Goal: Book appointment/travel/reservation

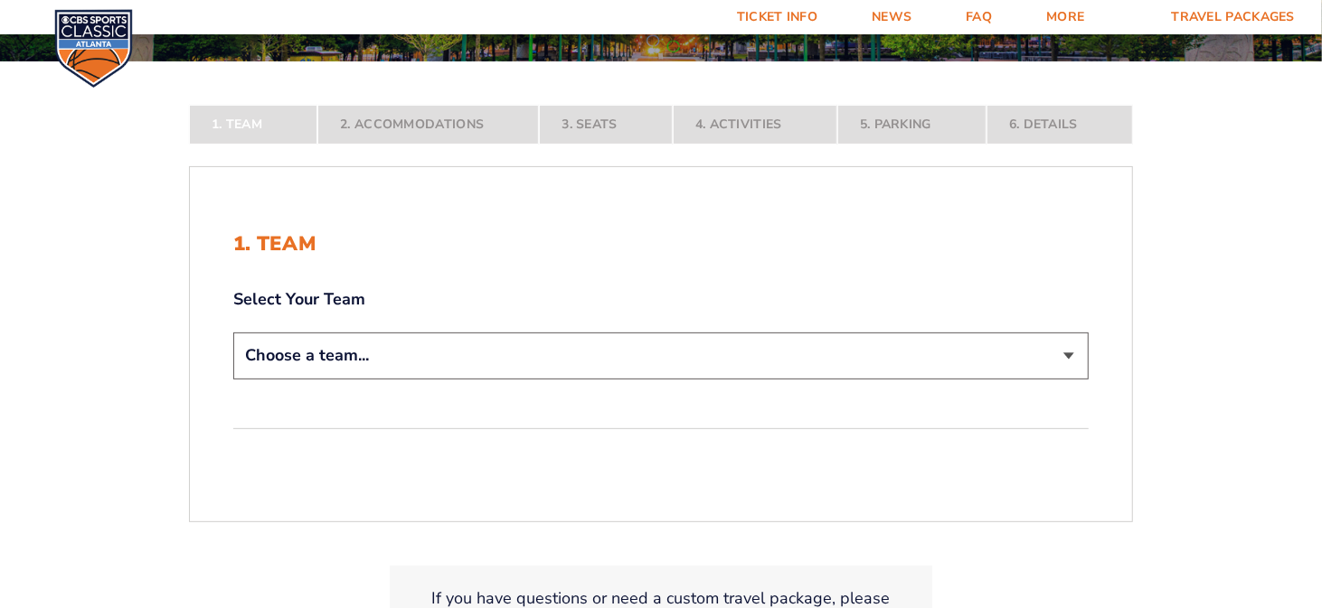
scroll to position [362, 0]
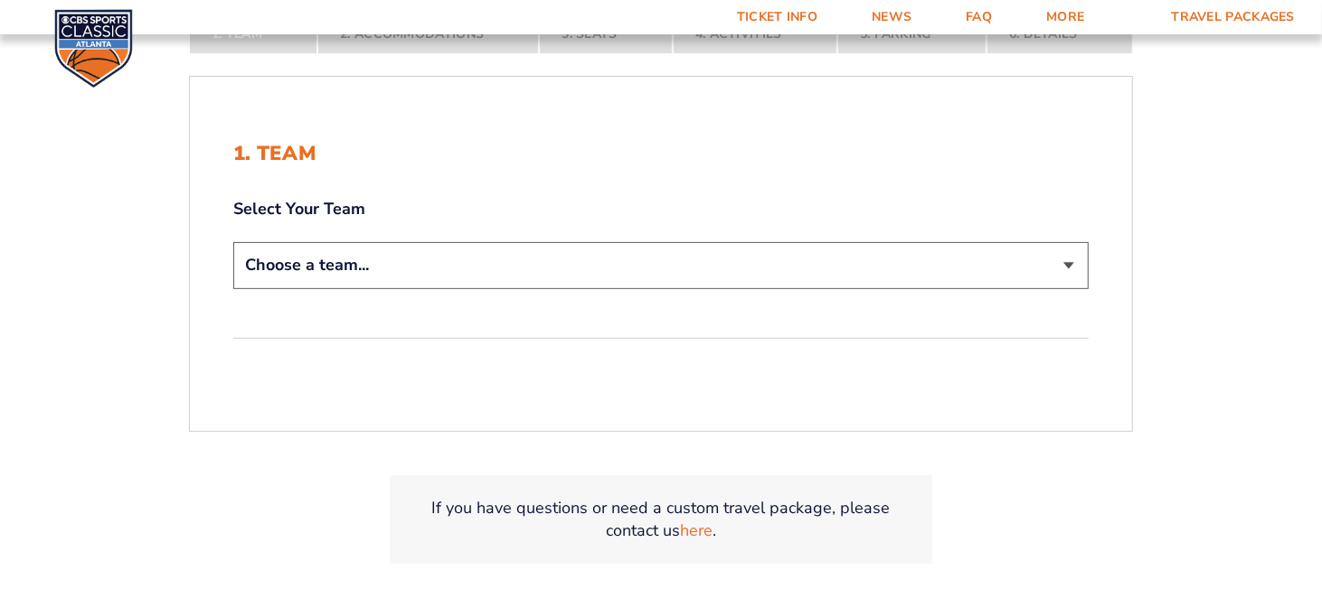
click at [1073, 264] on select "Choose a team... [US_STATE] Wildcats [US_STATE] State Buckeyes [US_STATE] Tar H…" at bounding box center [660, 265] width 855 height 46
select select "12756"
click at [233, 242] on select "Choose a team... [US_STATE] Wildcats [US_STATE] State Buckeyes [US_STATE] Tar H…" at bounding box center [660, 265] width 855 height 46
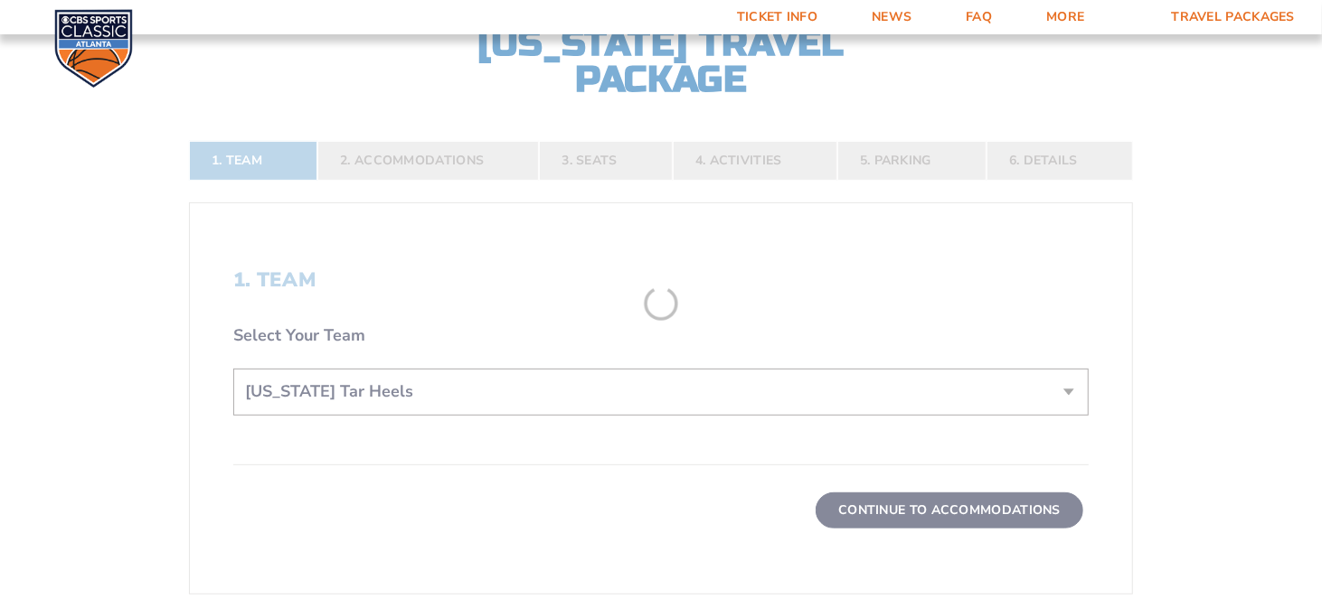
scroll to position [488, 0]
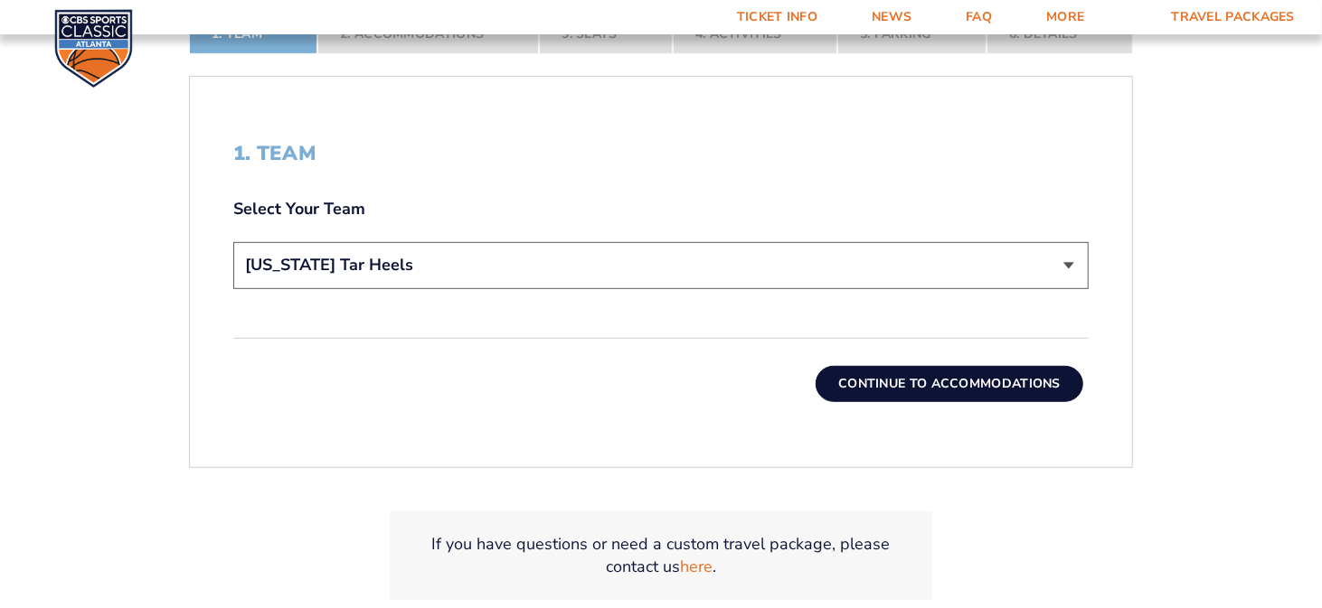
click at [892, 382] on button "Continue To Accommodations" at bounding box center [949, 384] width 268 height 36
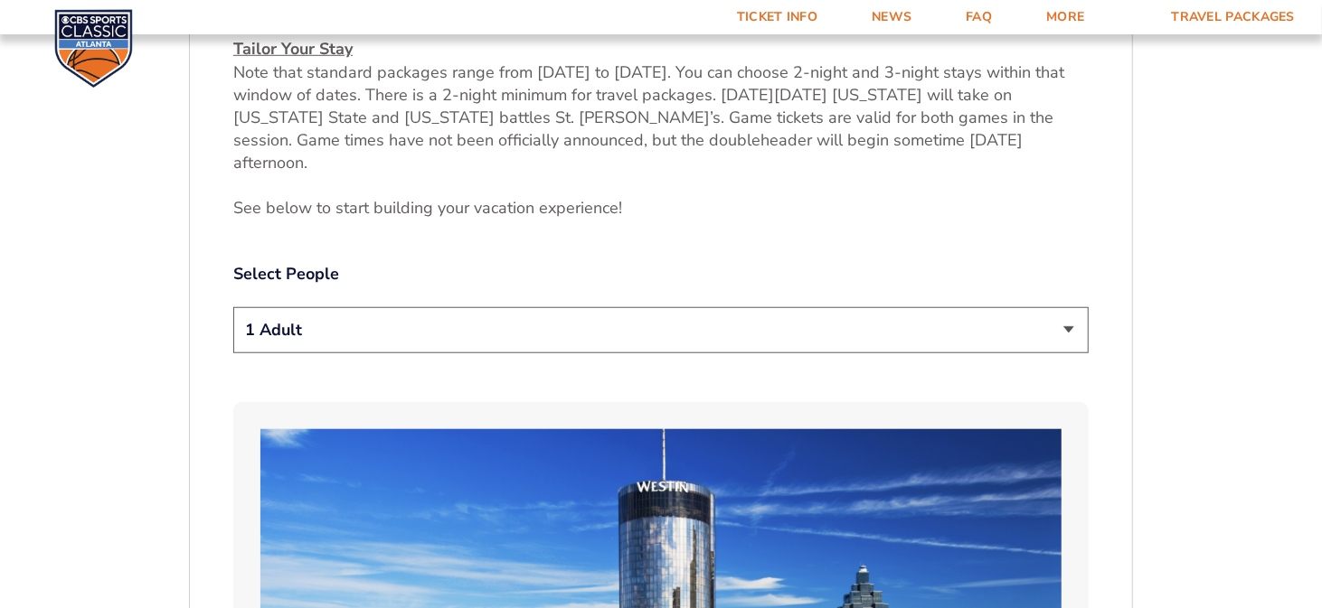
scroll to position [829, 0]
click at [1063, 306] on select "1 Adult 2 Adults 3 Adults 4 Adults 2 Adults + 1 Child 2 Adults + 2 Children 2 A…" at bounding box center [660, 329] width 855 height 46
select select "2 Adults"
click at [233, 306] on select "1 Adult 2 Adults 3 Adults 4 Adults 2 Adults + 1 Child 2 Adults + 2 Children 2 A…" at bounding box center [660, 329] width 855 height 46
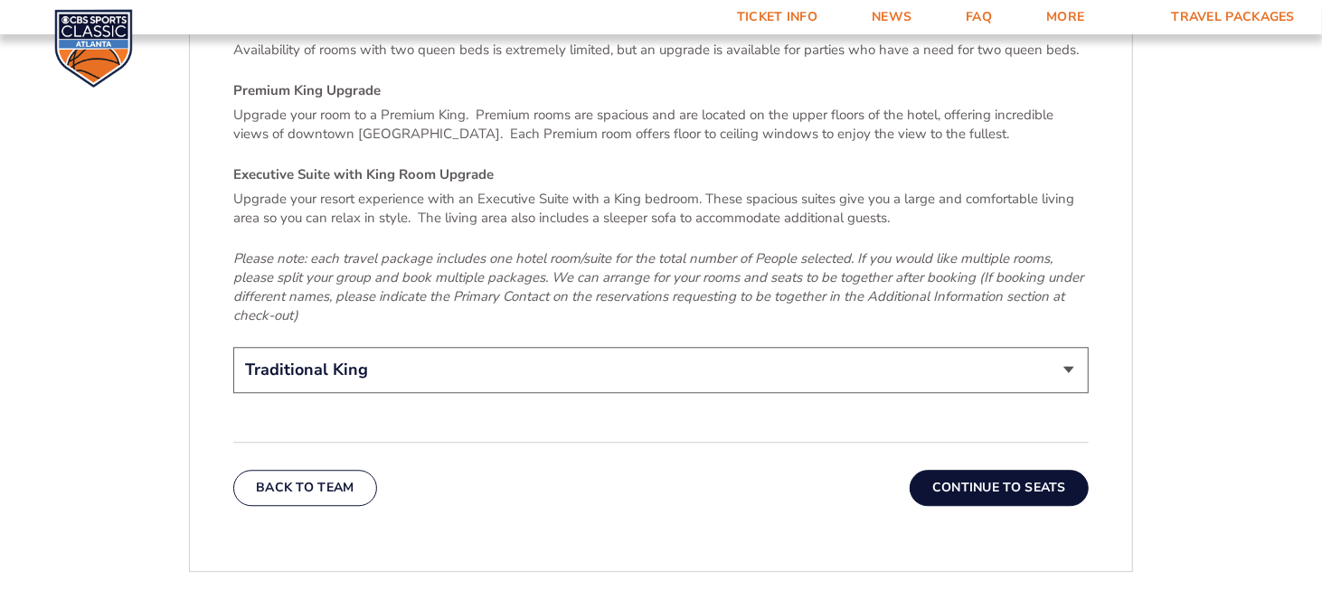
scroll to position [2728, 0]
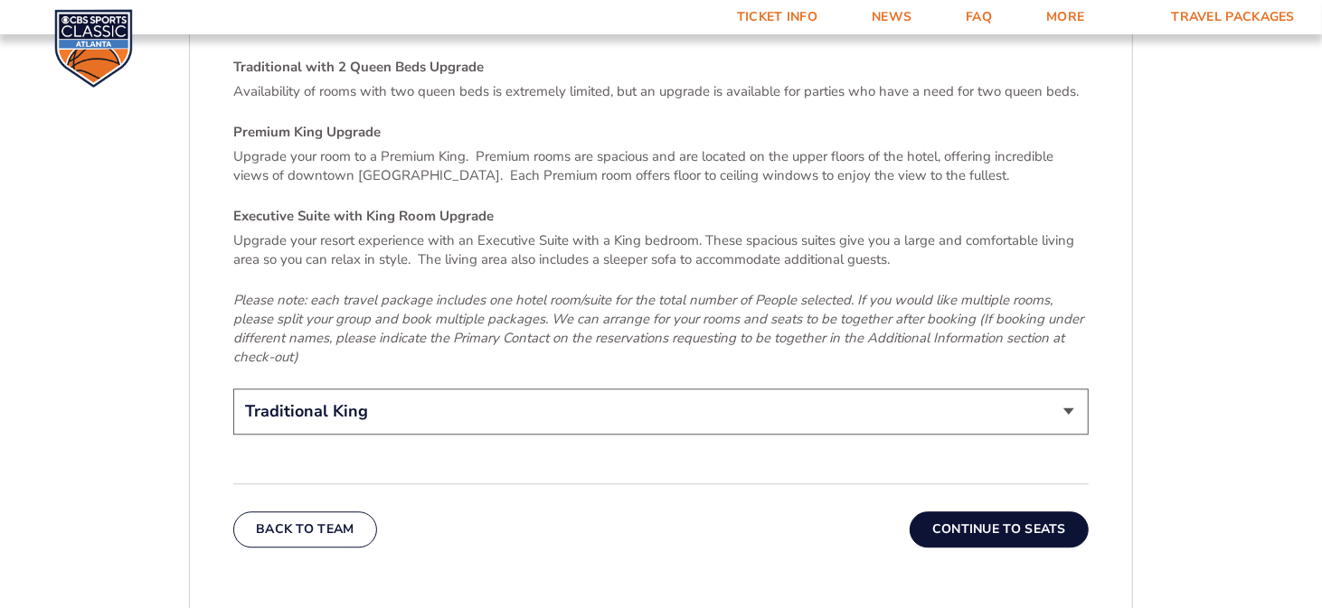
click at [1013, 512] on button "Continue To Seats" at bounding box center [998, 530] width 179 height 36
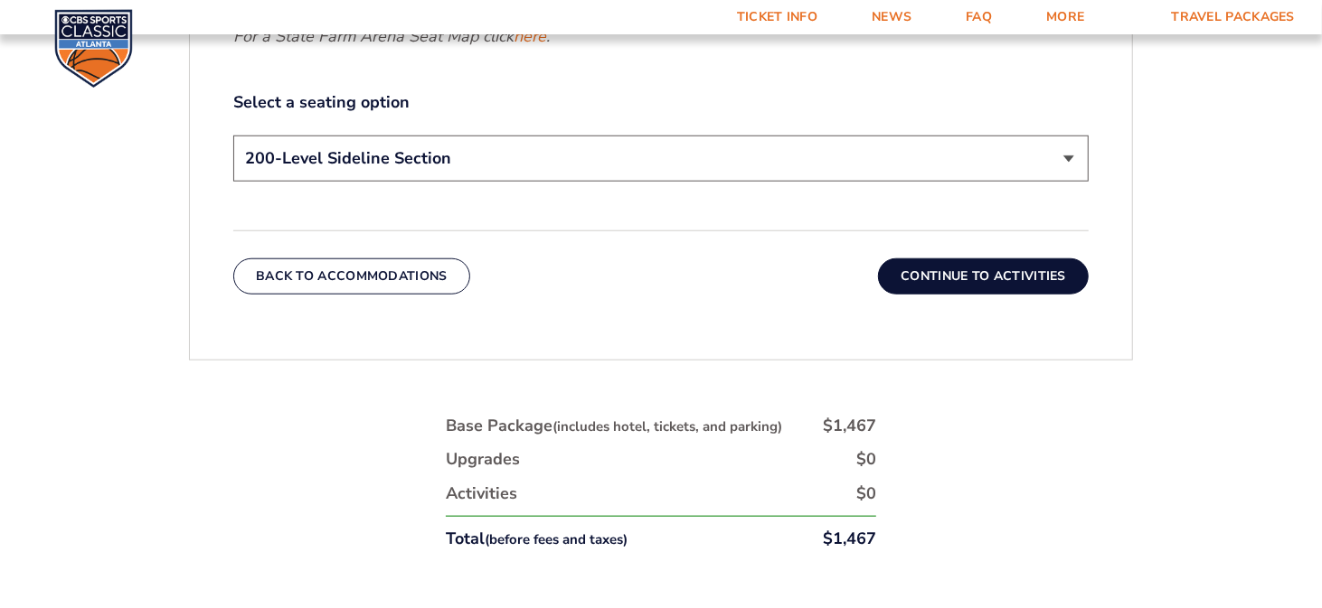
scroll to position [1010, 0]
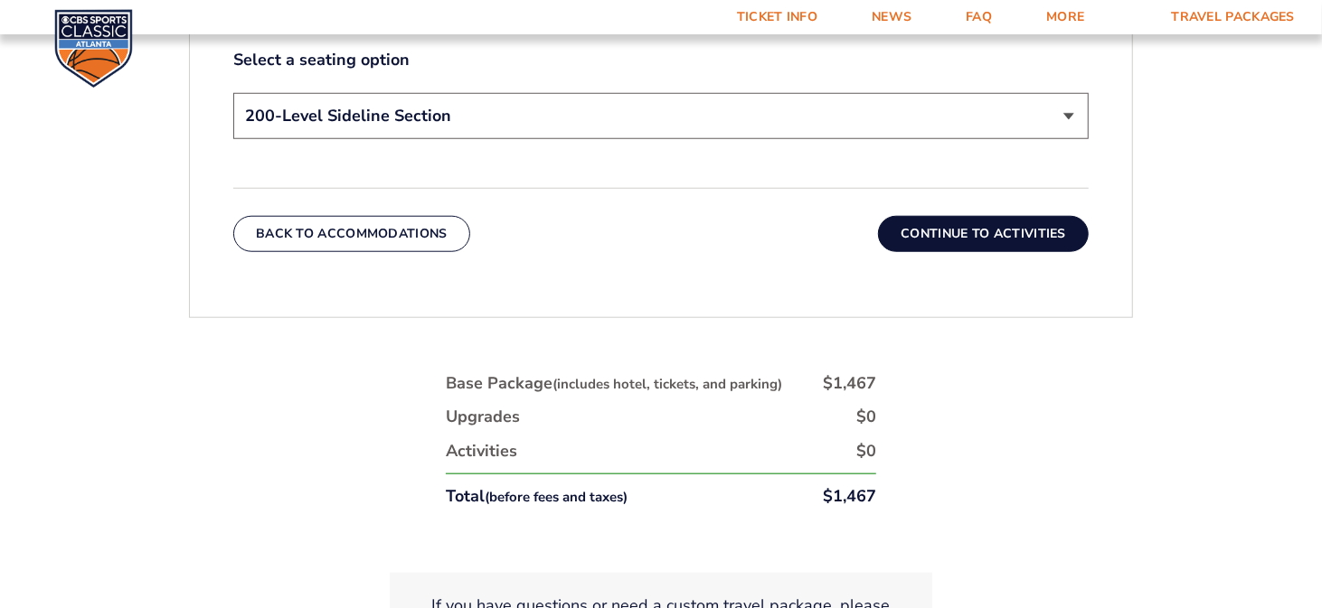
click at [941, 235] on button "Continue To Activities" at bounding box center [983, 234] width 211 height 36
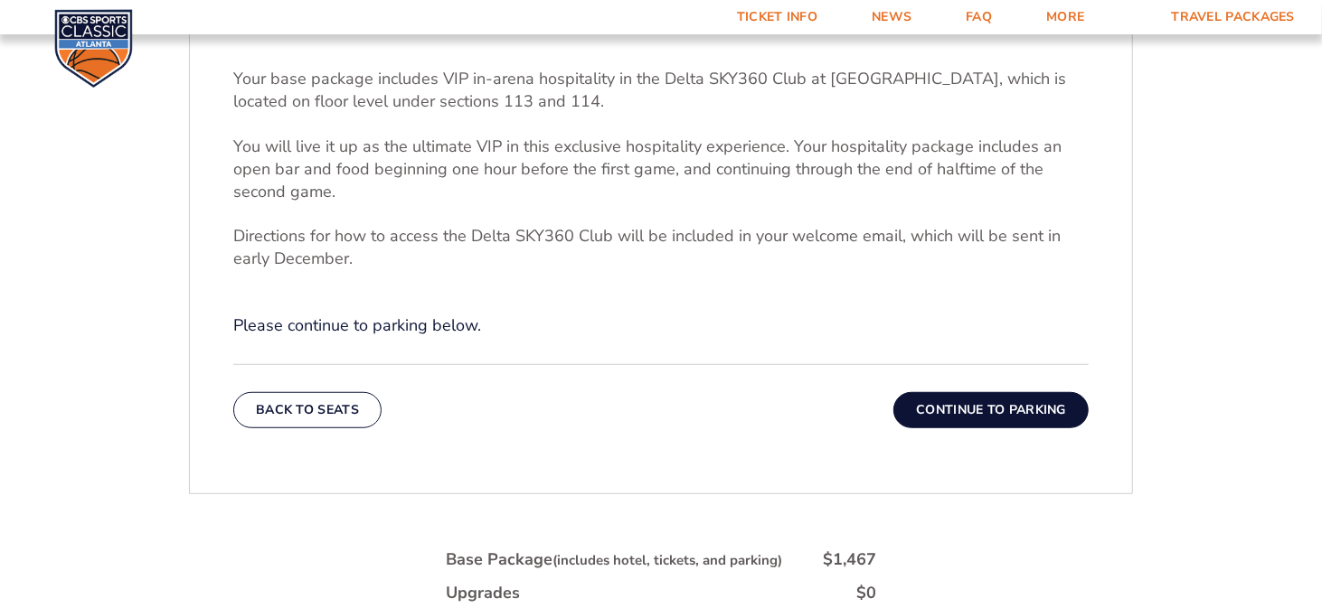
scroll to position [648, 0]
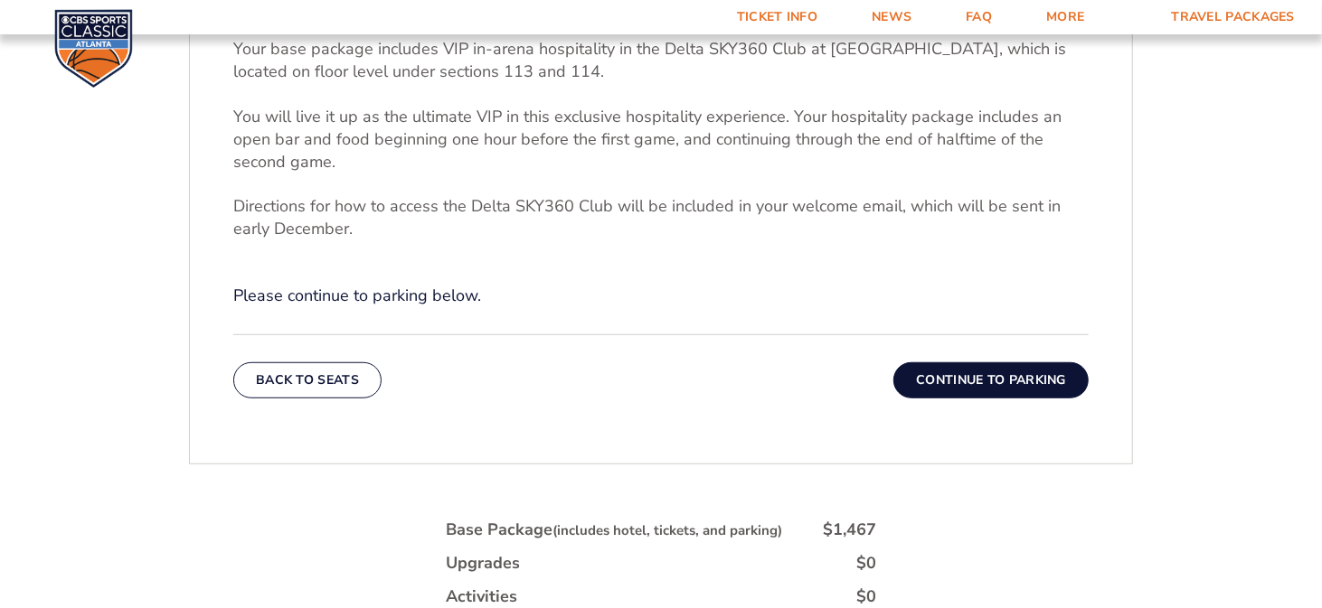
click at [985, 377] on button "Continue To Parking" at bounding box center [990, 381] width 195 height 36
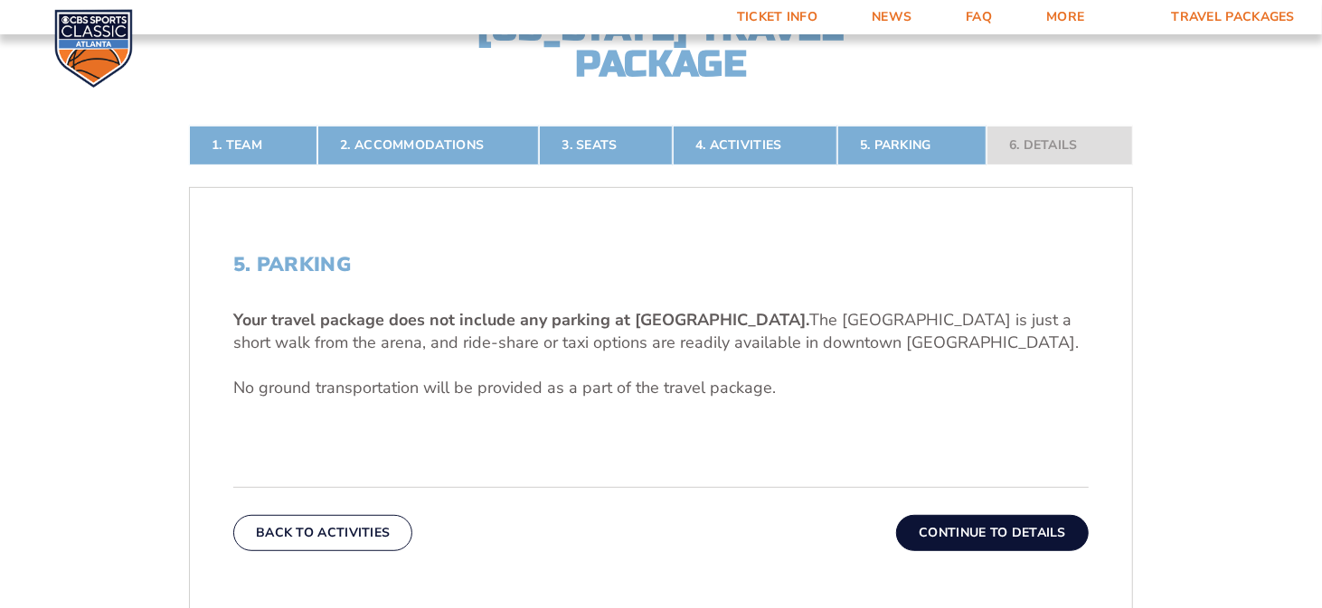
scroll to position [467, 0]
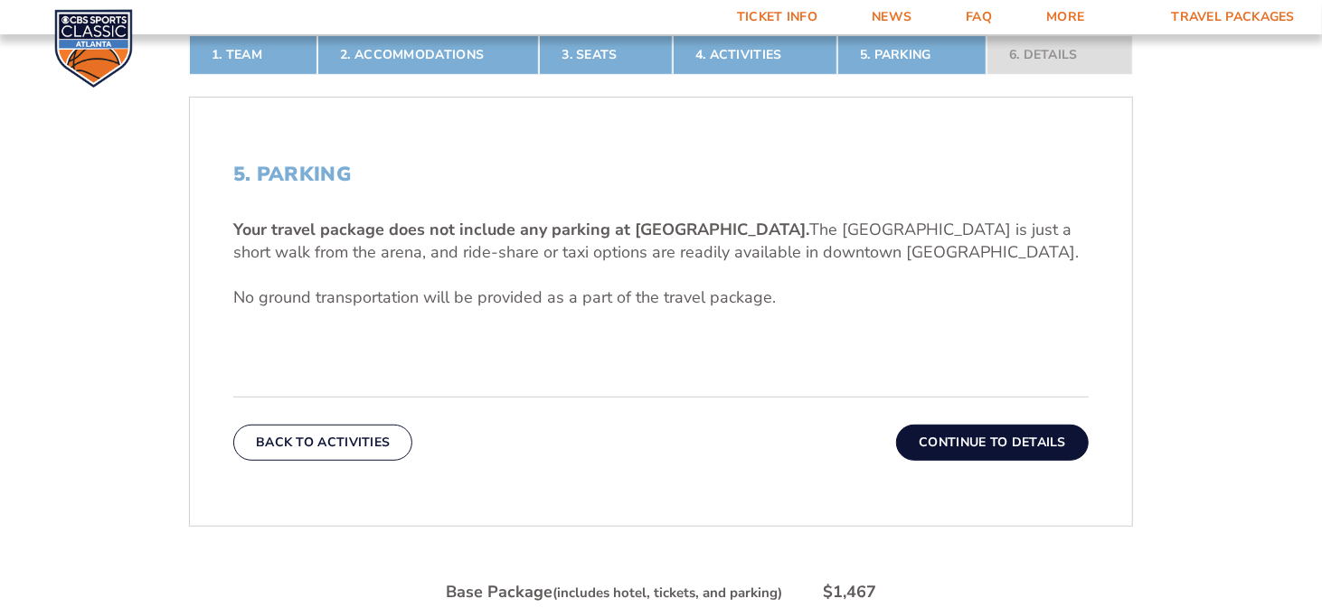
click at [982, 430] on button "Continue To Details" at bounding box center [992, 443] width 193 height 36
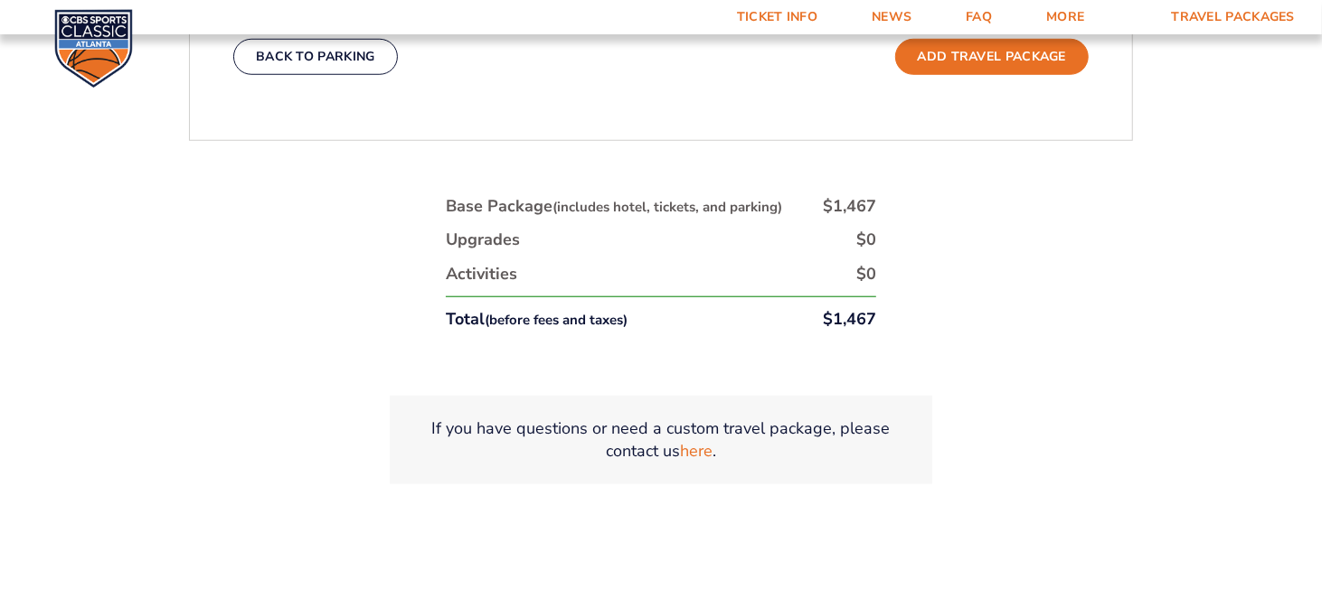
scroll to position [1010, 0]
